Goal: Information Seeking & Learning: Find specific fact

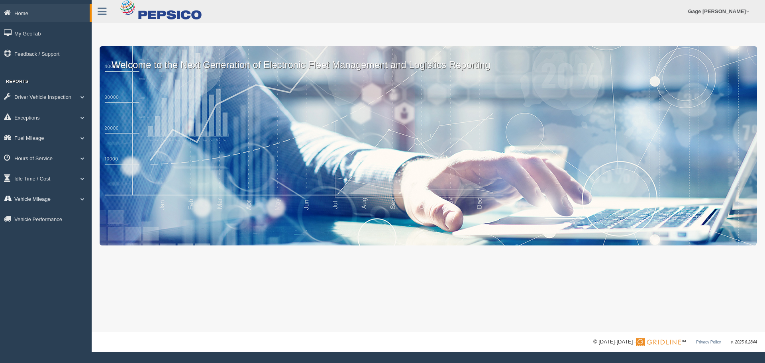
click at [42, 198] on link "Vehicle Mileage" at bounding box center [46, 199] width 92 height 18
click at [43, 216] on link "Vehicle Mileage" at bounding box center [51, 217] width 75 height 14
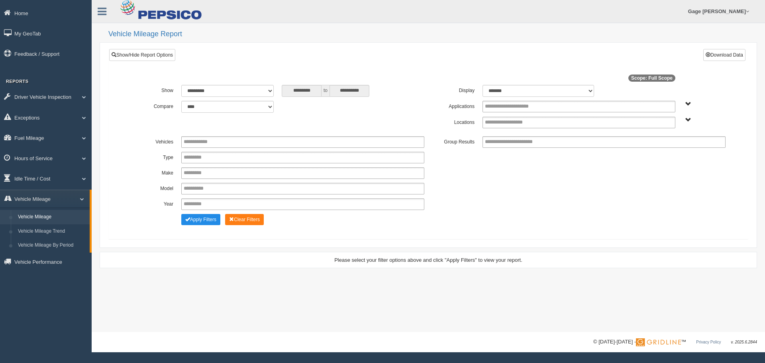
click at [498, 123] on input "**********" at bounding box center [512, 123] width 55 height 10
type input "***"
click at [499, 144] on li "Central Div ision" at bounding box center [579, 143] width 192 height 10
type input "***"
click at [499, 144] on li "North Div ision" at bounding box center [579, 143] width 192 height 10
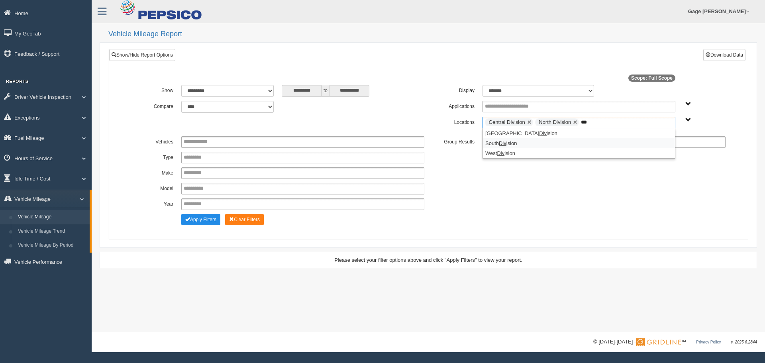
type input "***"
click at [499, 144] on li "South Div ision" at bounding box center [579, 143] width 192 height 10
type input "***"
click at [499, 144] on em "Div" at bounding box center [501, 143] width 8 height 6
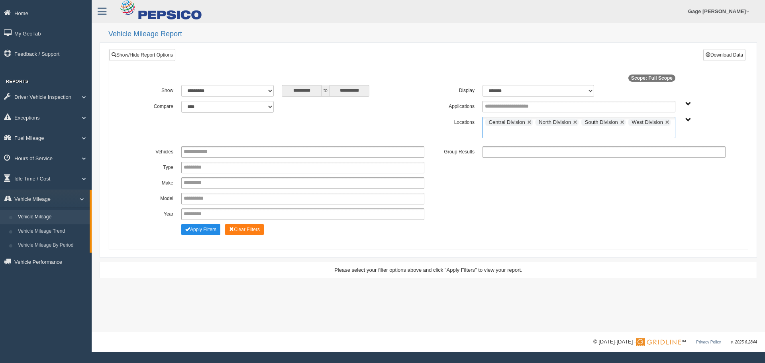
click at [493, 153] on input "text" at bounding box center [520, 152] width 70 height 10
click at [500, 184] on li "Location" at bounding box center [604, 183] width 242 height 10
click at [194, 229] on button "Apply Filters" at bounding box center [200, 229] width 39 height 11
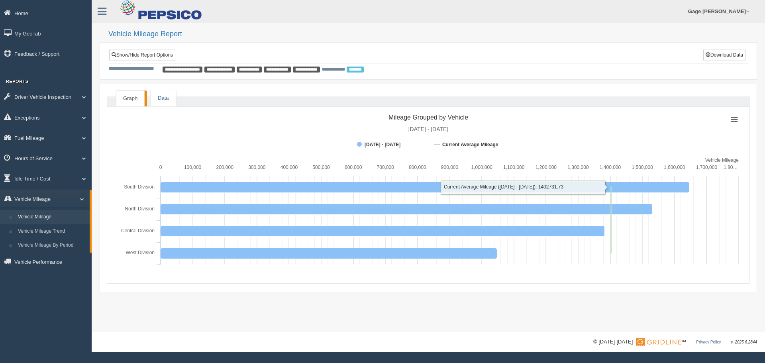
click at [162, 104] on link "Data" at bounding box center [163, 98] width 25 height 16
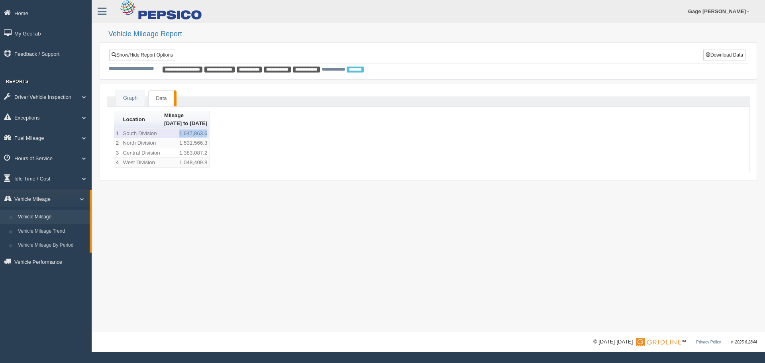
drag, startPoint x: 194, startPoint y: 137, endPoint x: 225, endPoint y: 135, distance: 31.1
click at [210, 135] on td "1,647,863.6" at bounding box center [185, 134] width 47 height 10
copy td "1,647,863.6"
drag, startPoint x: 194, startPoint y: 143, endPoint x: 224, endPoint y: 146, distance: 30.0
click at [210, 146] on td "1,531,566.3" at bounding box center [185, 143] width 47 height 10
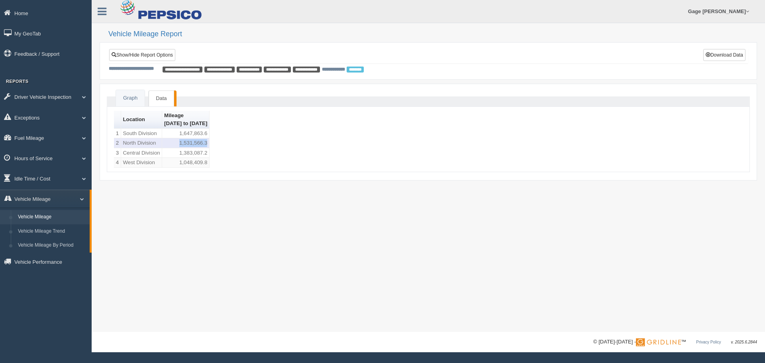
copy td "1,531,566.3"
drag, startPoint x: 195, startPoint y: 150, endPoint x: 229, endPoint y: 154, distance: 34.1
click at [229, 154] on div "Location [GEOGRAPHIC_DATA] [DATE] to [DATE] 1 South Division 1,647,863.6 2 Nort…" at bounding box center [428, 139] width 629 height 57
click at [210, 154] on td "1,383,087.2" at bounding box center [185, 153] width 47 height 10
drag, startPoint x: 198, startPoint y: 154, endPoint x: 226, endPoint y: 155, distance: 27.9
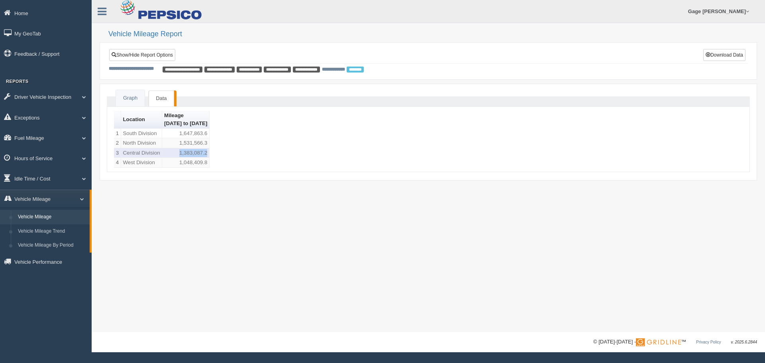
click at [210, 155] on td "1,383,087.2" at bounding box center [185, 153] width 47 height 10
copy td "1,383,087.2"
drag, startPoint x: 190, startPoint y: 162, endPoint x: 224, endPoint y: 162, distance: 33.9
click at [210, 162] on td "1,048,409.8" at bounding box center [185, 163] width 47 height 10
copy td "1,048,409.8"
